Goal: Task Accomplishment & Management: Use online tool/utility

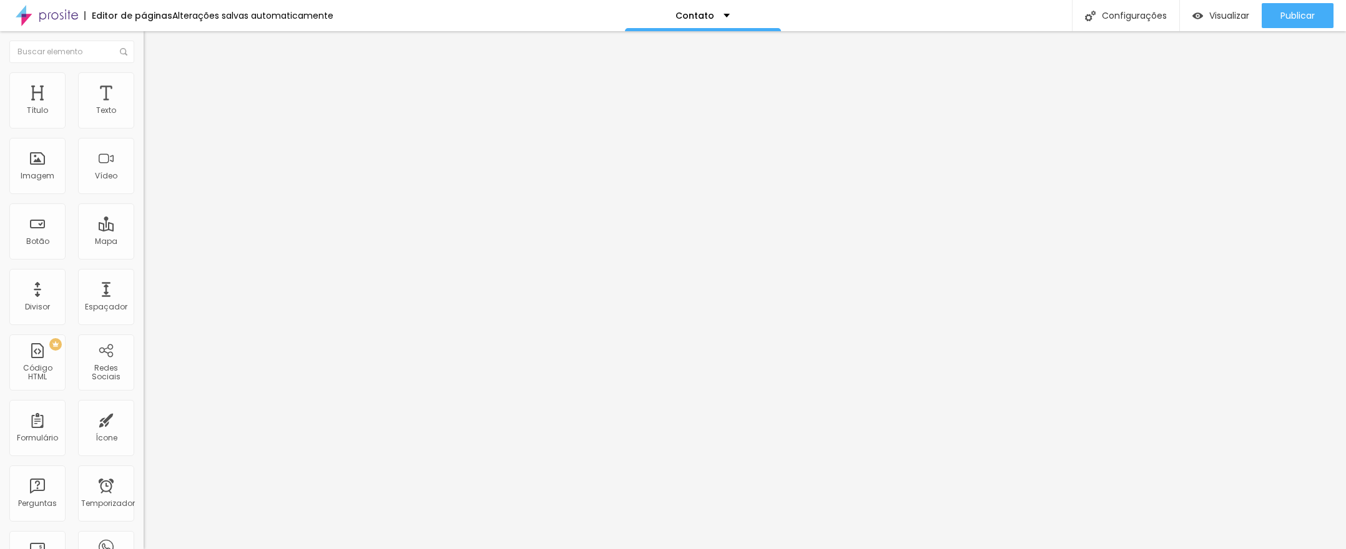
click at [151, 107] on font "Trocar imagem" at bounding box center [181, 102] width 61 height 11
drag, startPoint x: 617, startPoint y: 155, endPoint x: 586, endPoint y: 167, distance: 33.0
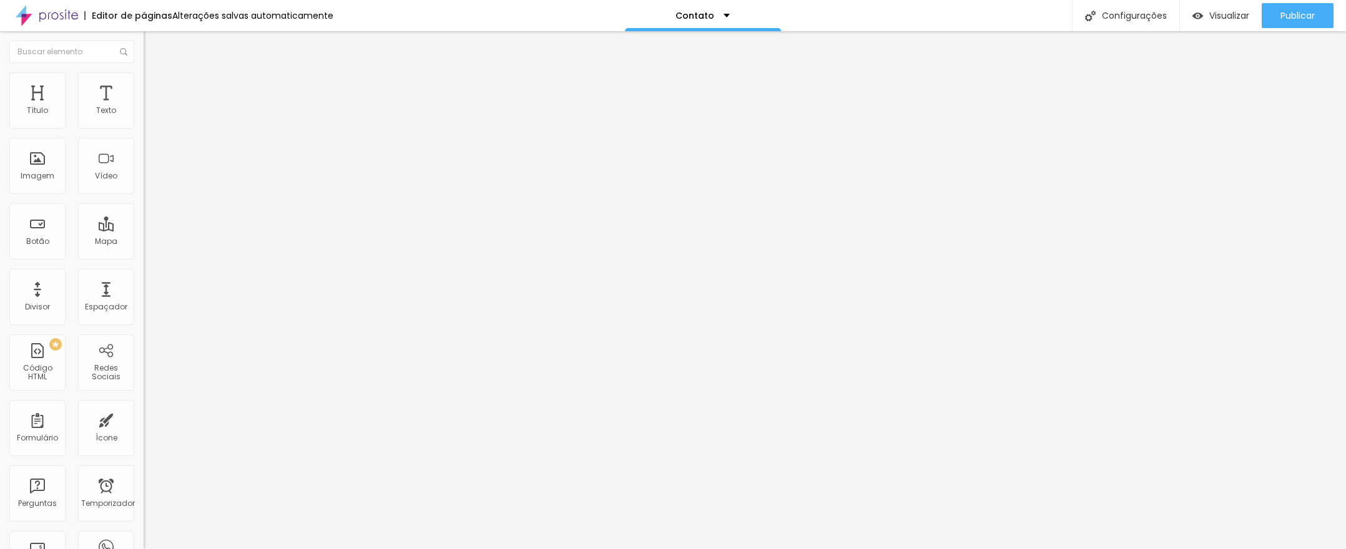
drag, startPoint x: 811, startPoint y: 312, endPoint x: 760, endPoint y: 305, distance: 51.7
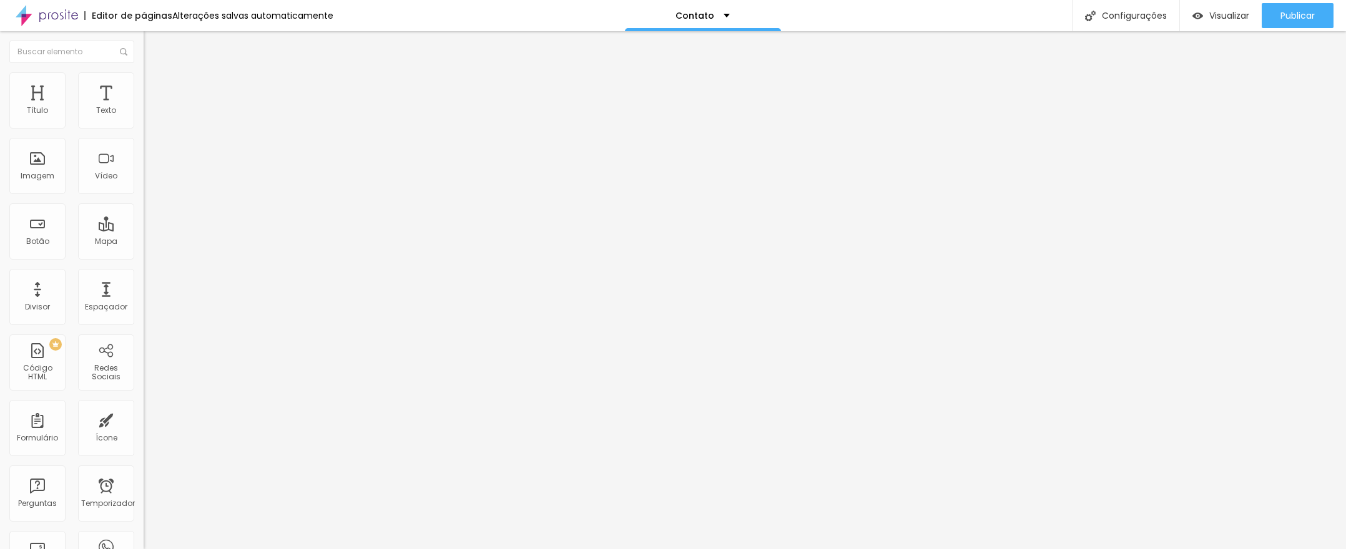
click at [1221, 13] on font "Visualizar" at bounding box center [1229, 15] width 40 height 12
click at [144, 85] on li "Avançado" at bounding box center [216, 91] width 144 height 12
click at [155, 84] on font "Estilo" at bounding box center [164, 81] width 19 height 11
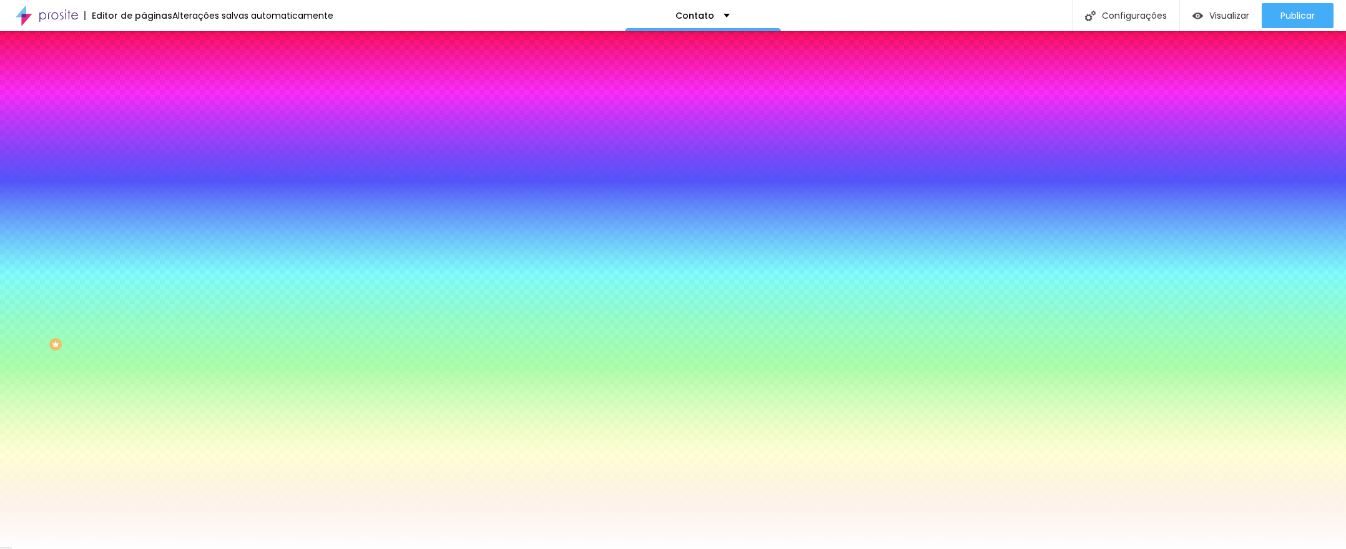
click at [144, 85] on li "Avançado" at bounding box center [216, 91] width 144 height 12
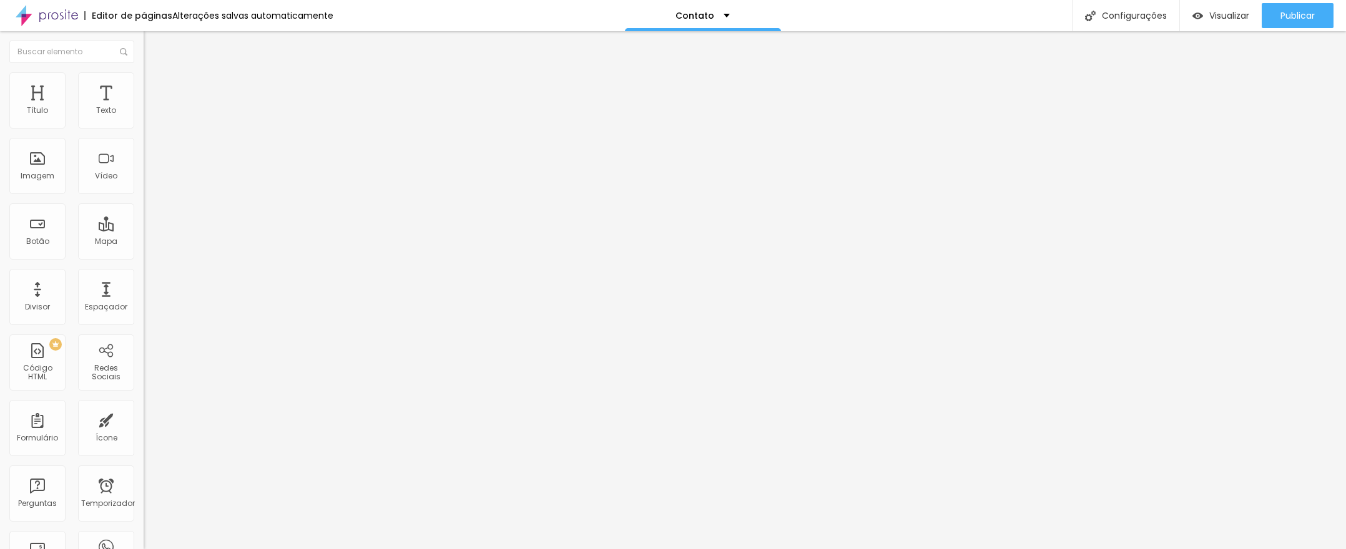
click at [144, 375] on div at bounding box center [216, 375] width 144 height 0
click at [144, 72] on li "Conteúdo" at bounding box center [216, 66] width 144 height 12
click at [155, 86] on font "Estilo" at bounding box center [164, 81] width 19 height 11
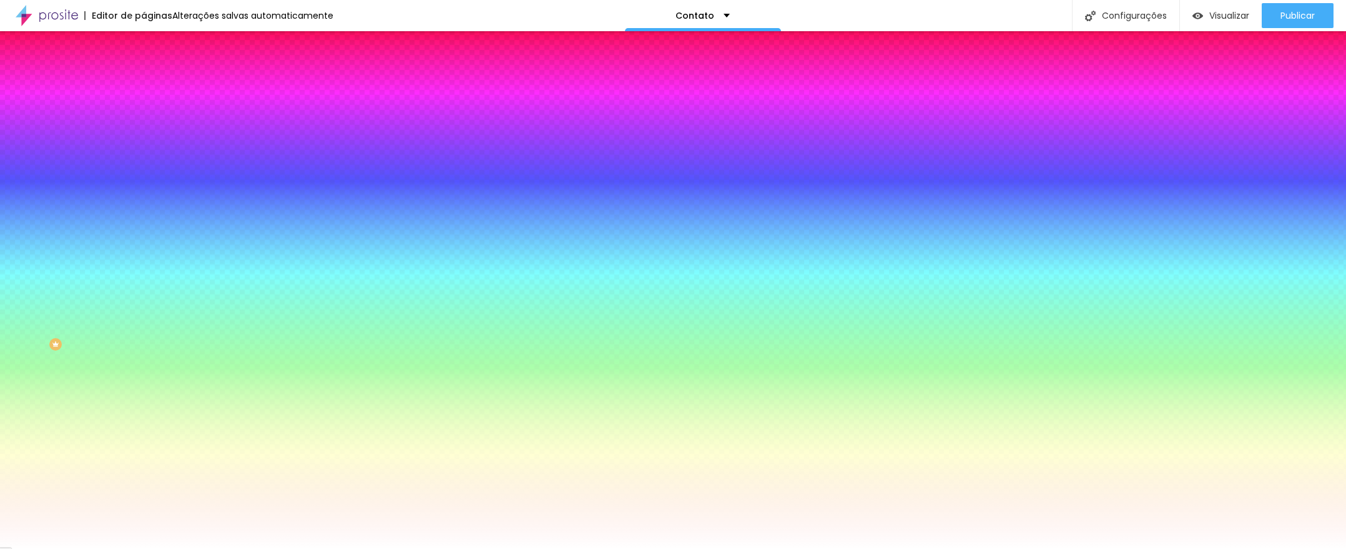
click at [155, 86] on font "Estilo" at bounding box center [164, 81] width 19 height 11
click at [144, 85] on li "Avançado" at bounding box center [216, 91] width 144 height 12
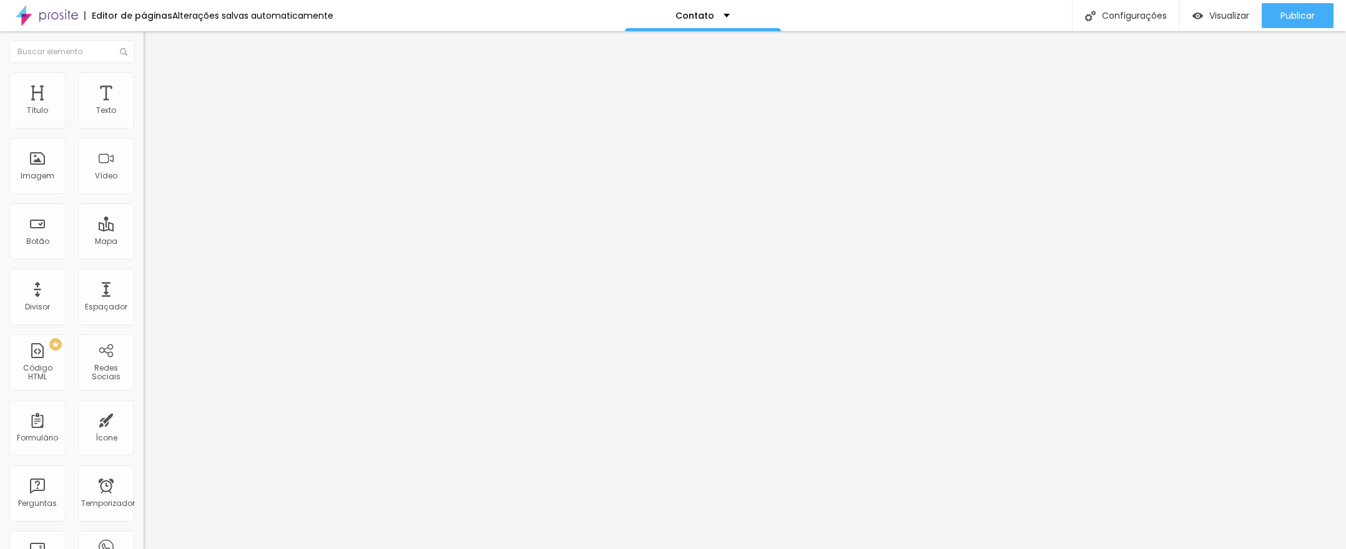
click at [144, 85] on li "Avançado" at bounding box center [216, 91] width 144 height 12
click at [155, 89] on font "Avançado" at bounding box center [175, 93] width 41 height 11
click at [1148, 1] on div "Configurações" at bounding box center [1125, 15] width 107 height 31
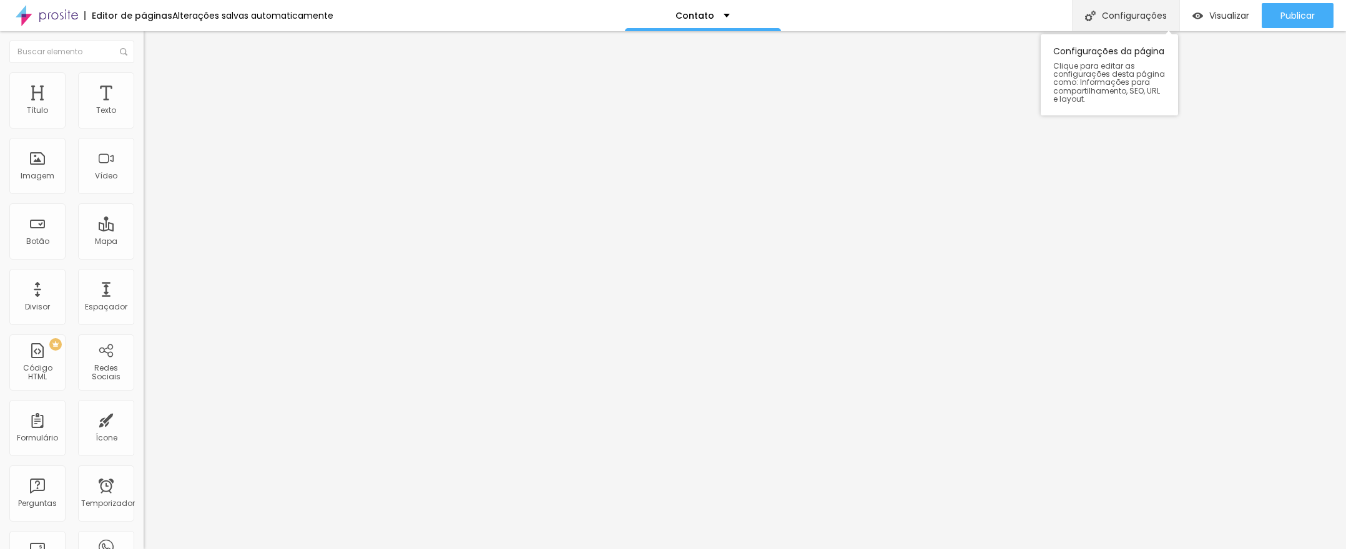
click at [1112, 17] on font "Configurações" at bounding box center [1134, 15] width 65 height 12
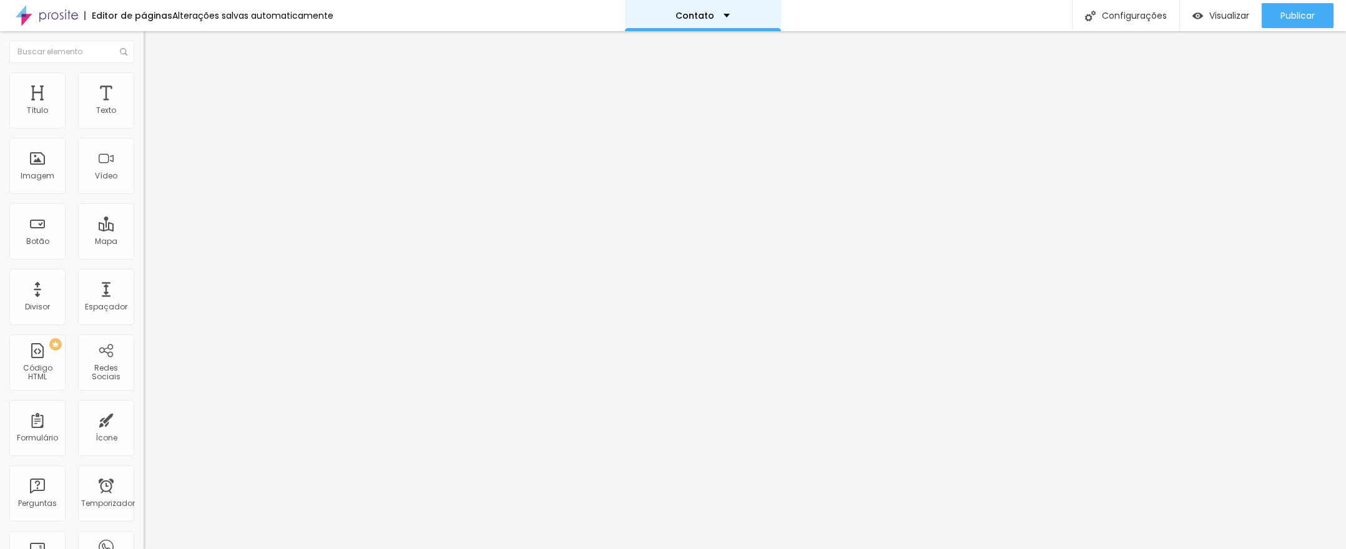
click at [724, 29] on div "Contato" at bounding box center [703, 15] width 156 height 31
click at [1221, 15] on font "Visualizar" at bounding box center [1229, 15] width 40 height 12
click at [1201, 15] on div "Visualizar" at bounding box center [1221, 16] width 57 height 11
click at [144, 195] on span "Original" at bounding box center [159, 190] width 30 height 11
click at [184, 218] on font "1:1" at bounding box center [187, 212] width 7 height 11
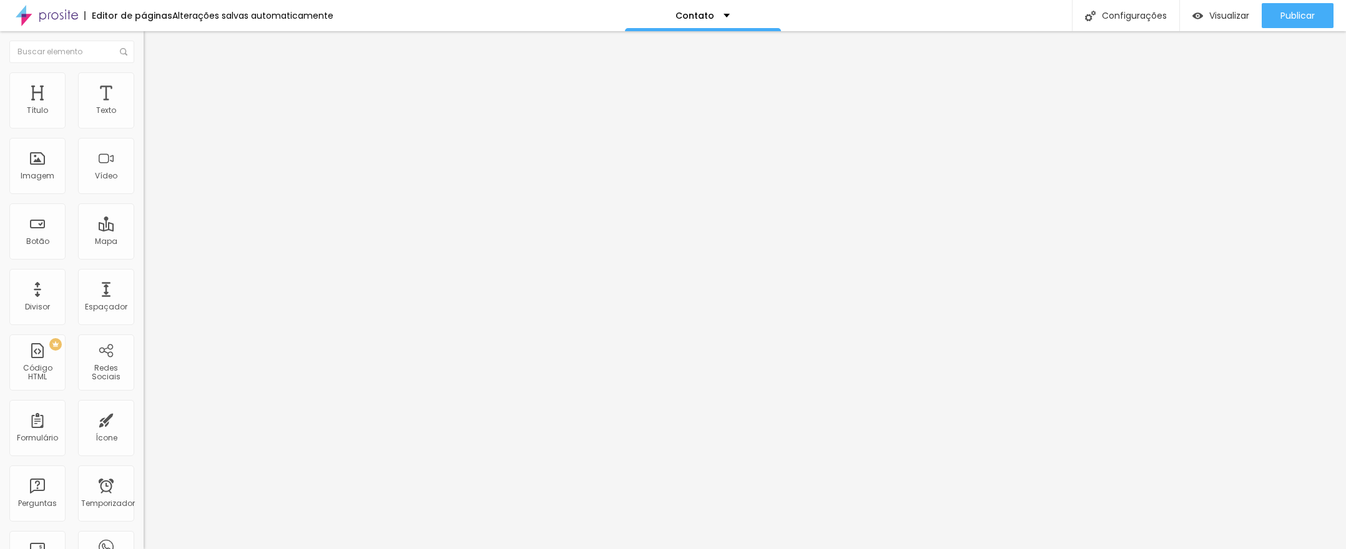
click at [172, 210] on font "4:3" at bounding box center [177, 205] width 11 height 11
click at [175, 203] on font "16:9" at bounding box center [182, 197] width 14 height 11
click at [172, 215] on font "4:3" at bounding box center [177, 209] width 11 height 11
click at [175, 203] on font "16:9" at bounding box center [182, 197] width 14 height 11
click at [184, 222] on font "1:1" at bounding box center [187, 217] width 7 height 11
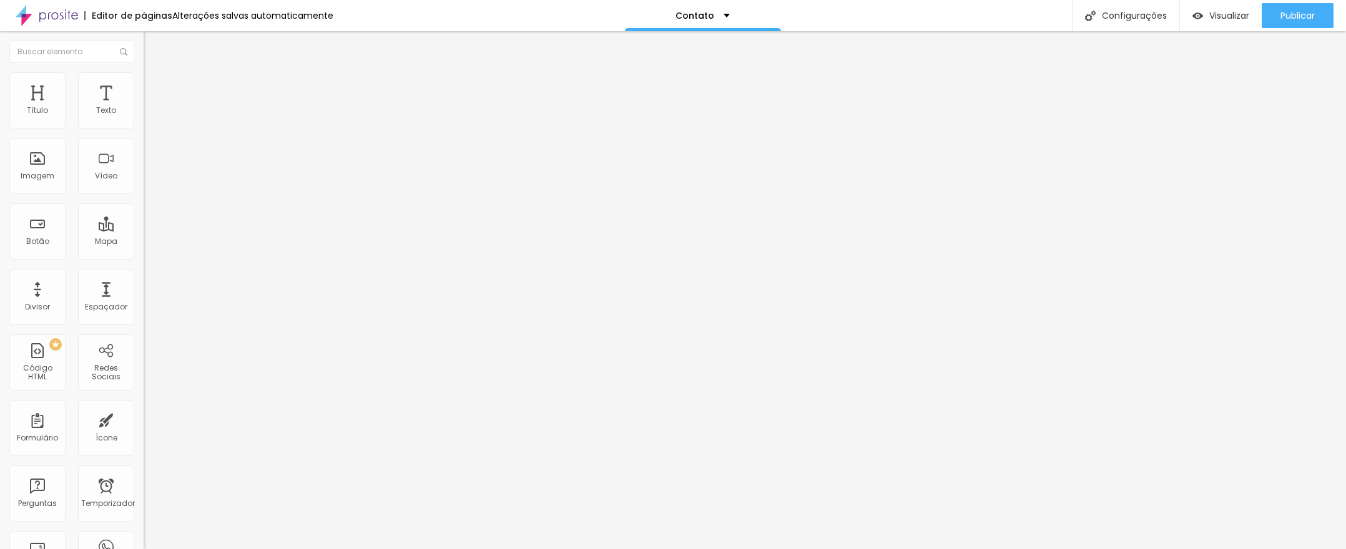
click at [172, 210] on font "4:3" at bounding box center [177, 205] width 11 height 11
click at [1213, 16] on font "Visualizar" at bounding box center [1229, 15] width 40 height 12
click at [144, 195] on span "Original" at bounding box center [159, 190] width 30 height 11
click at [144, 203] on span "Cinema" at bounding box center [159, 197] width 31 height 11
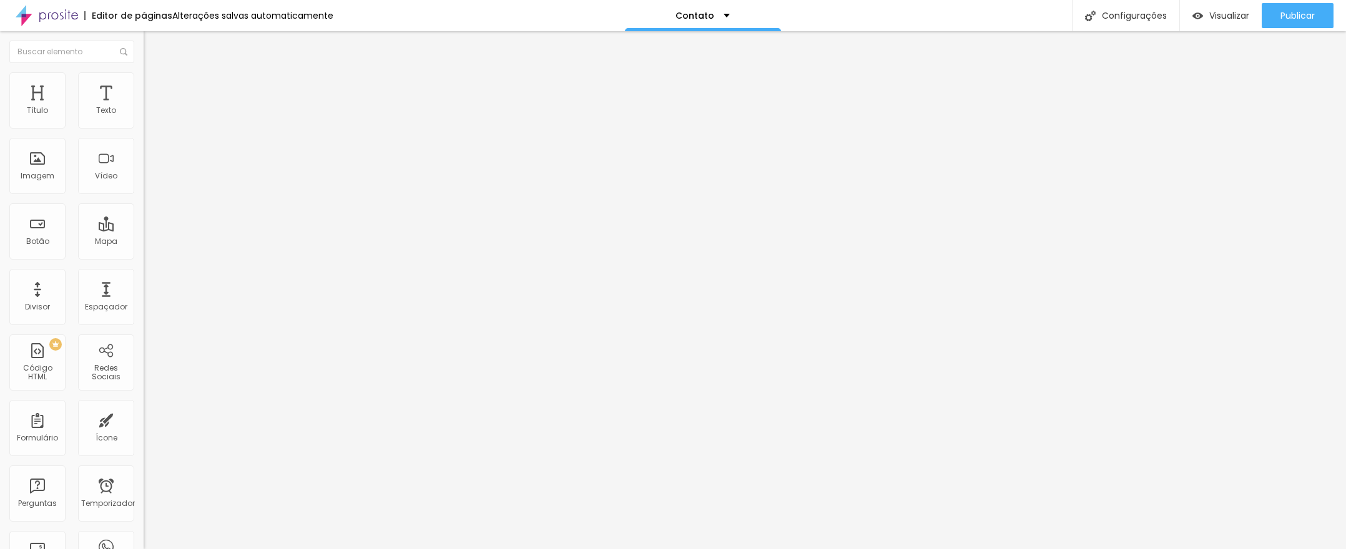
click at [144, 230] on span "Original" at bounding box center [159, 224] width 30 height 11
click at [144, 203] on span "Cinema" at bounding box center [159, 197] width 31 height 11
click at [144, 195] on span "Original" at bounding box center [159, 190] width 30 height 11
click at [175, 203] on font "16:9" at bounding box center [182, 197] width 14 height 11
click at [144, 214] on div "Padrão 4:3" at bounding box center [216, 209] width 144 height 7
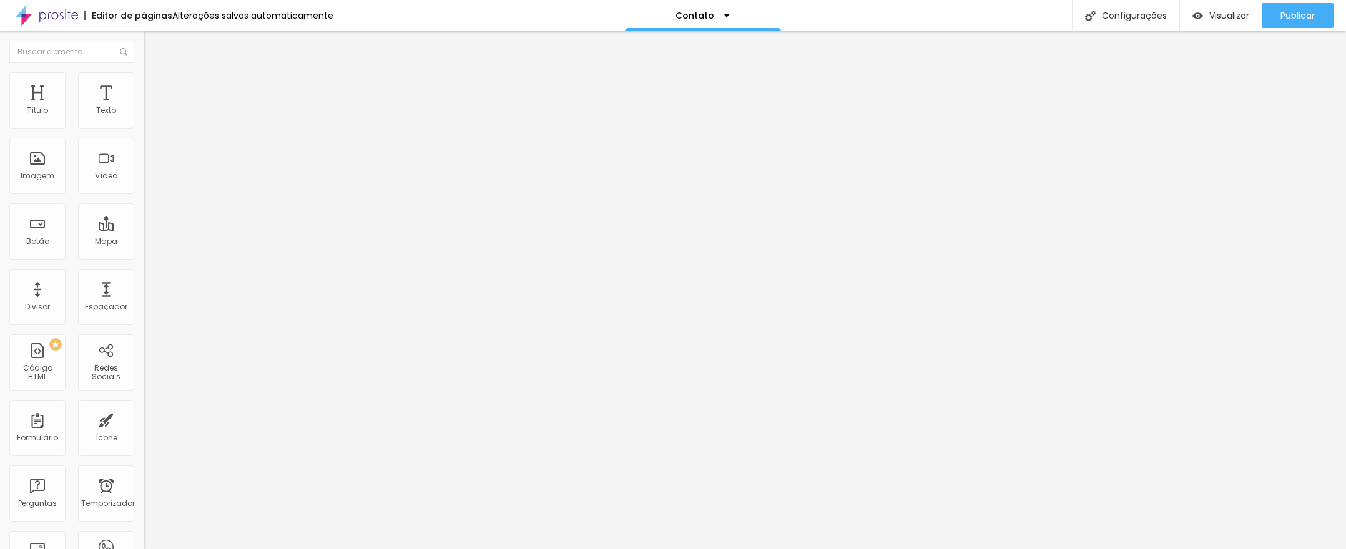
click at [184, 222] on font "1:1" at bounding box center [187, 217] width 7 height 11
click at [144, 229] on div "Original" at bounding box center [216, 224] width 144 height 7
click at [1204, 16] on div "Visualizar" at bounding box center [1221, 16] width 57 height 11
click at [721, 17] on div "Contato" at bounding box center [703, 15] width 54 height 9
click at [638, 54] on font "Sobre" at bounding box center [626, 47] width 27 height 13
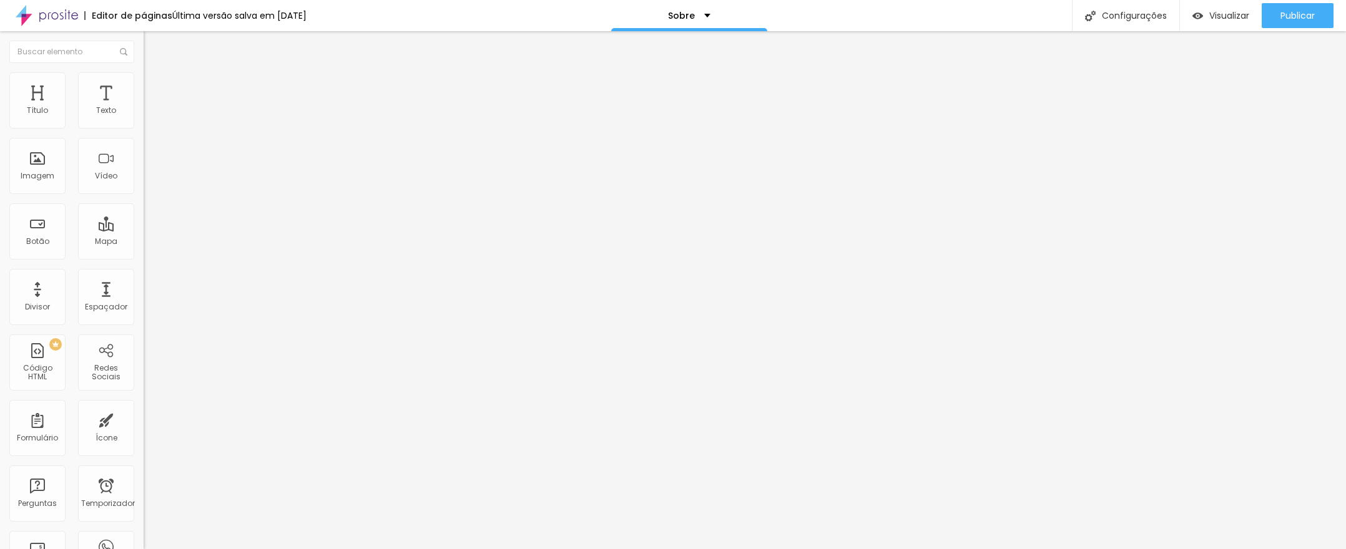
click at [144, 81] on img at bounding box center [149, 77] width 11 height 11
click at [155, 74] on font "Estilo" at bounding box center [164, 68] width 19 height 11
click at [1121, 18] on font "Configurações" at bounding box center [1134, 15] width 65 height 12
click at [1218, 16] on font "Visualizar" at bounding box center [1229, 15] width 40 height 12
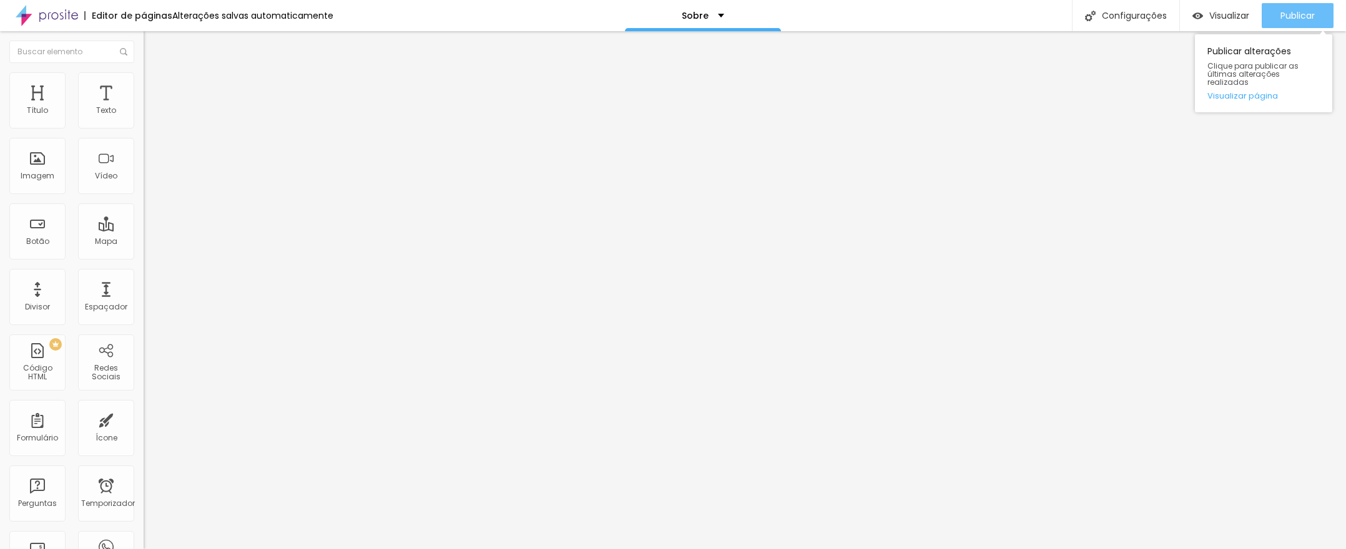
click at [1305, 15] on font "Publicar" at bounding box center [1298, 15] width 34 height 12
click at [1306, 17] on font "Publicar" at bounding box center [1298, 15] width 34 height 12
click at [59, 12] on img at bounding box center [47, 15] width 62 height 31
